Goal: Task Accomplishment & Management: Manage account settings

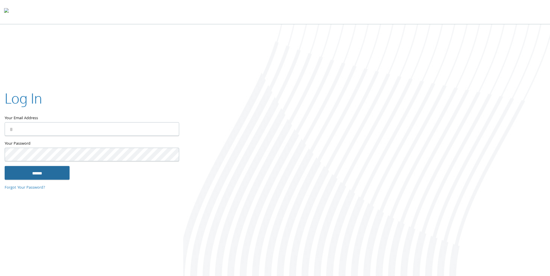
type input "**********"
click at [30, 169] on input "******" at bounding box center [37, 173] width 65 height 14
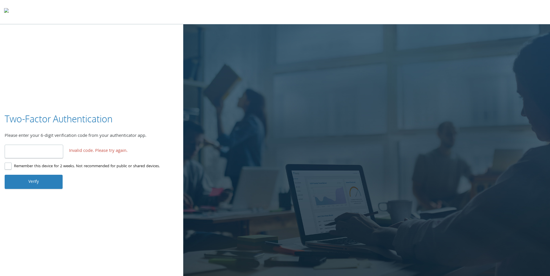
type input "*"
type input "******"
